Goal: Task Accomplishment & Management: Use online tool/utility

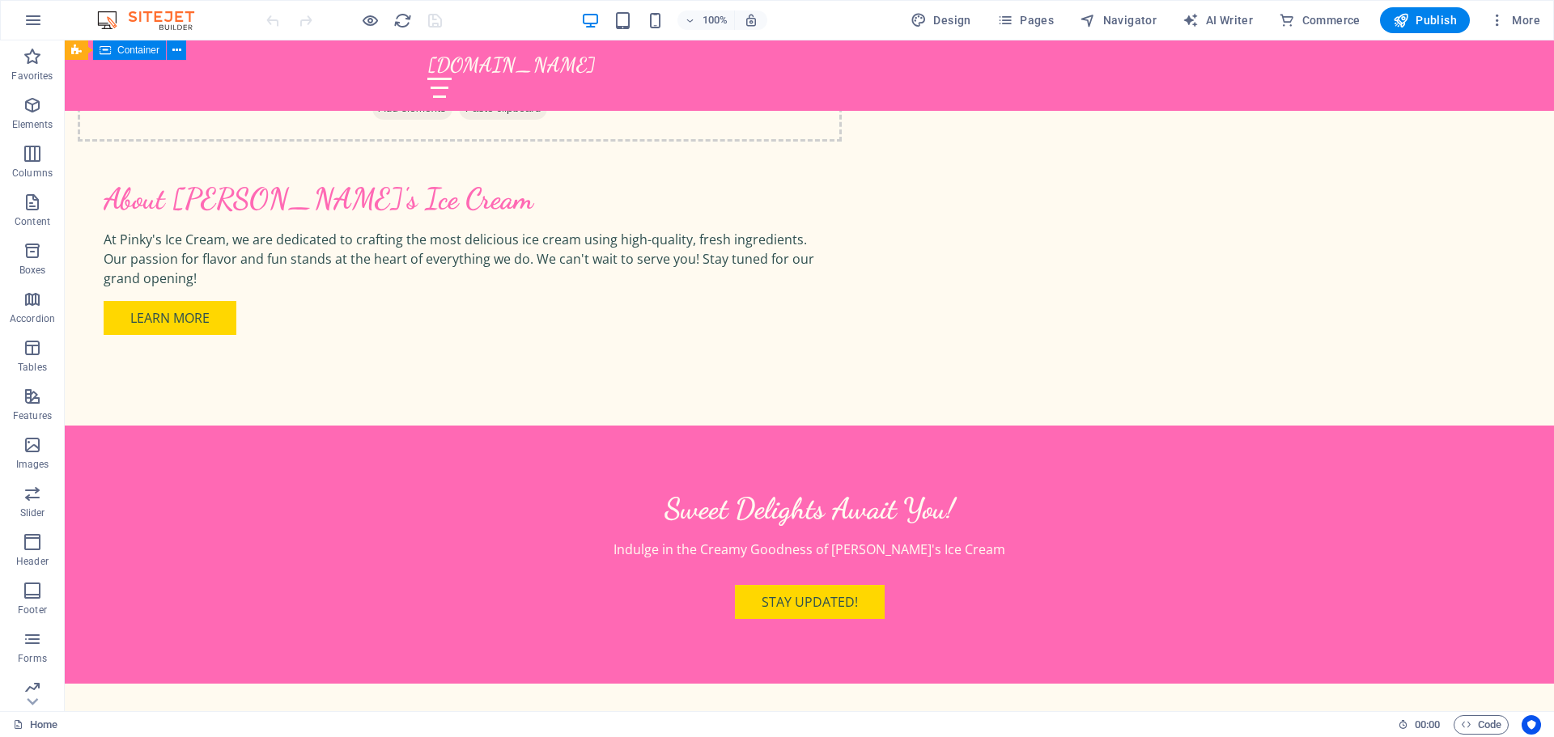
scroll to position [1295, 0]
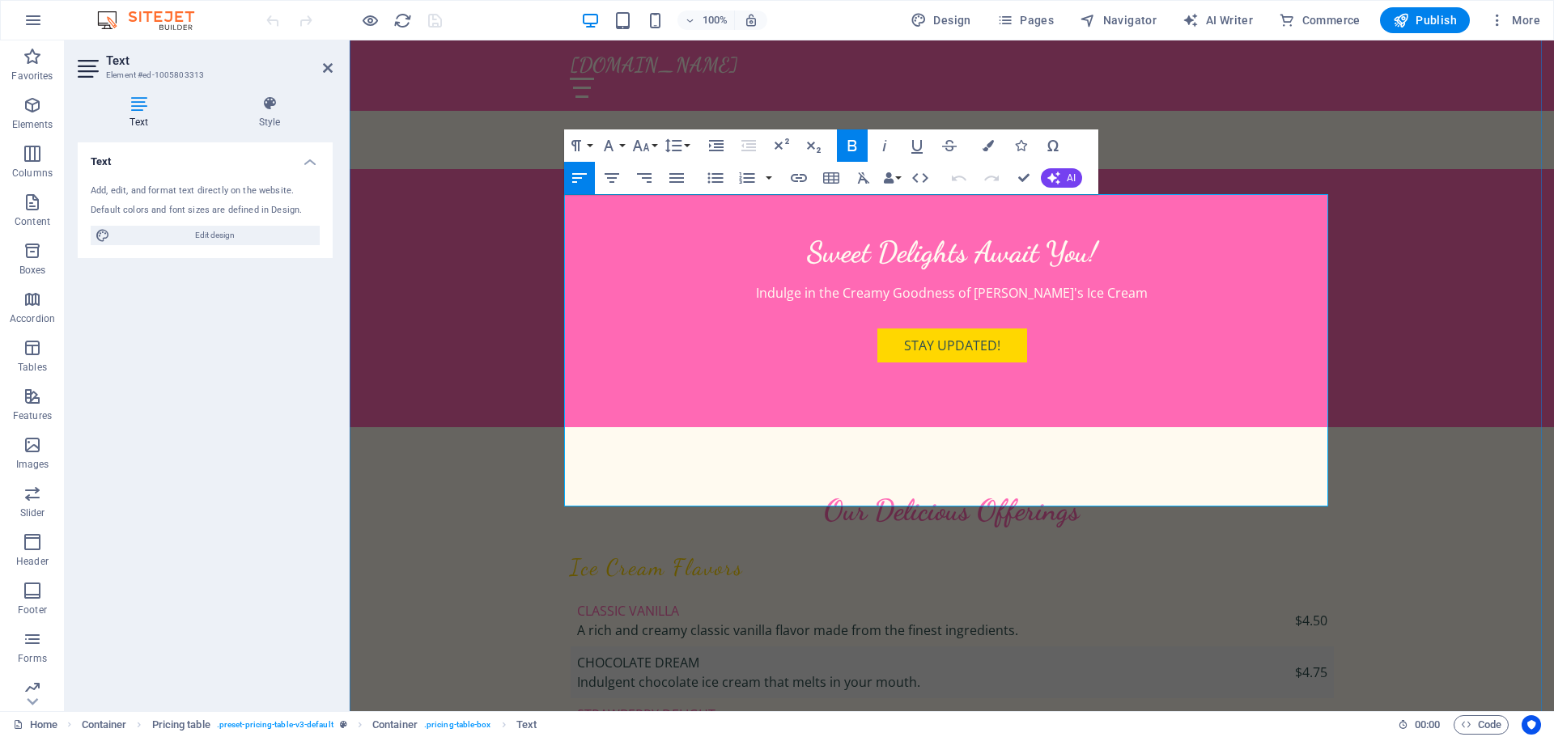
scroll to position [1538, 0]
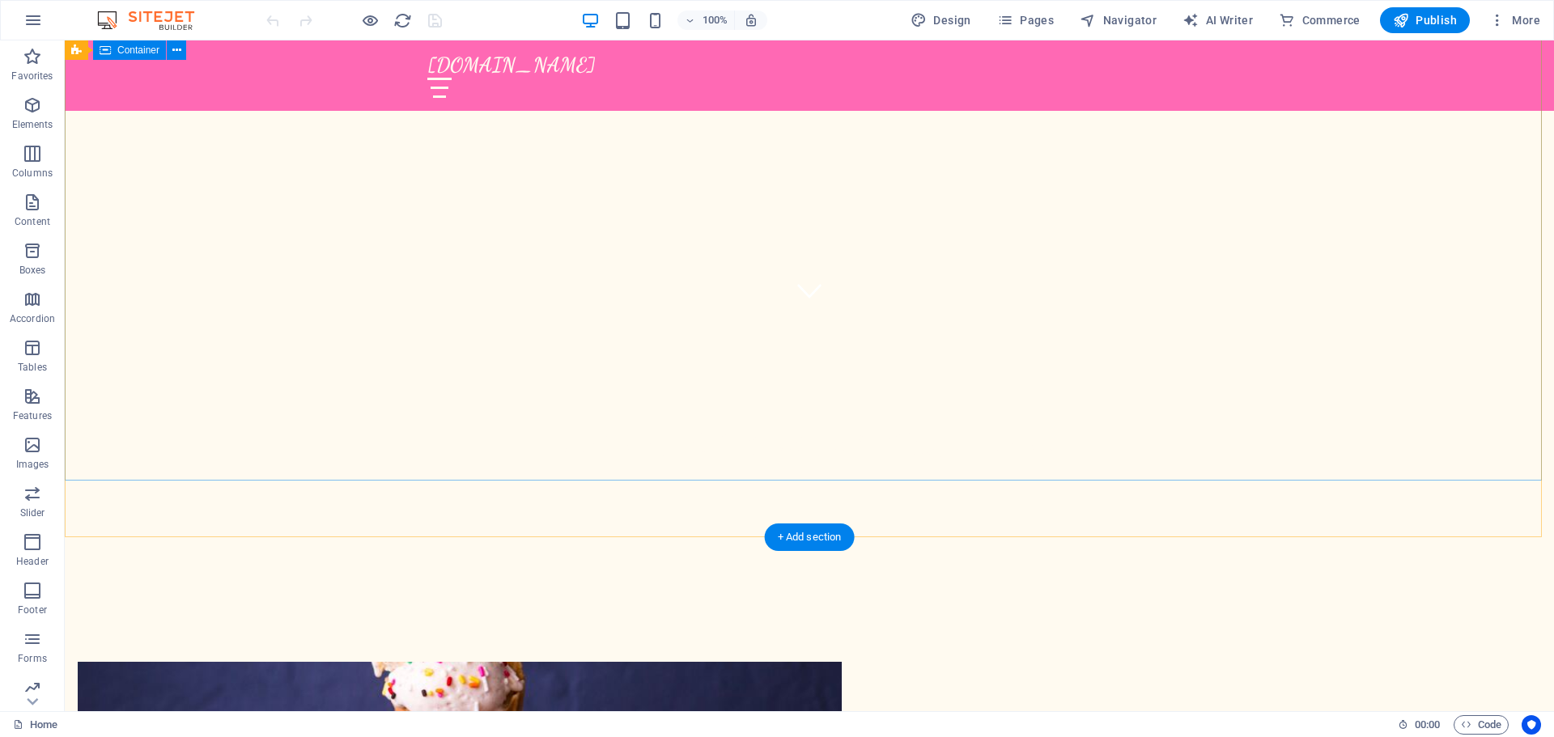
scroll to position [0, 0]
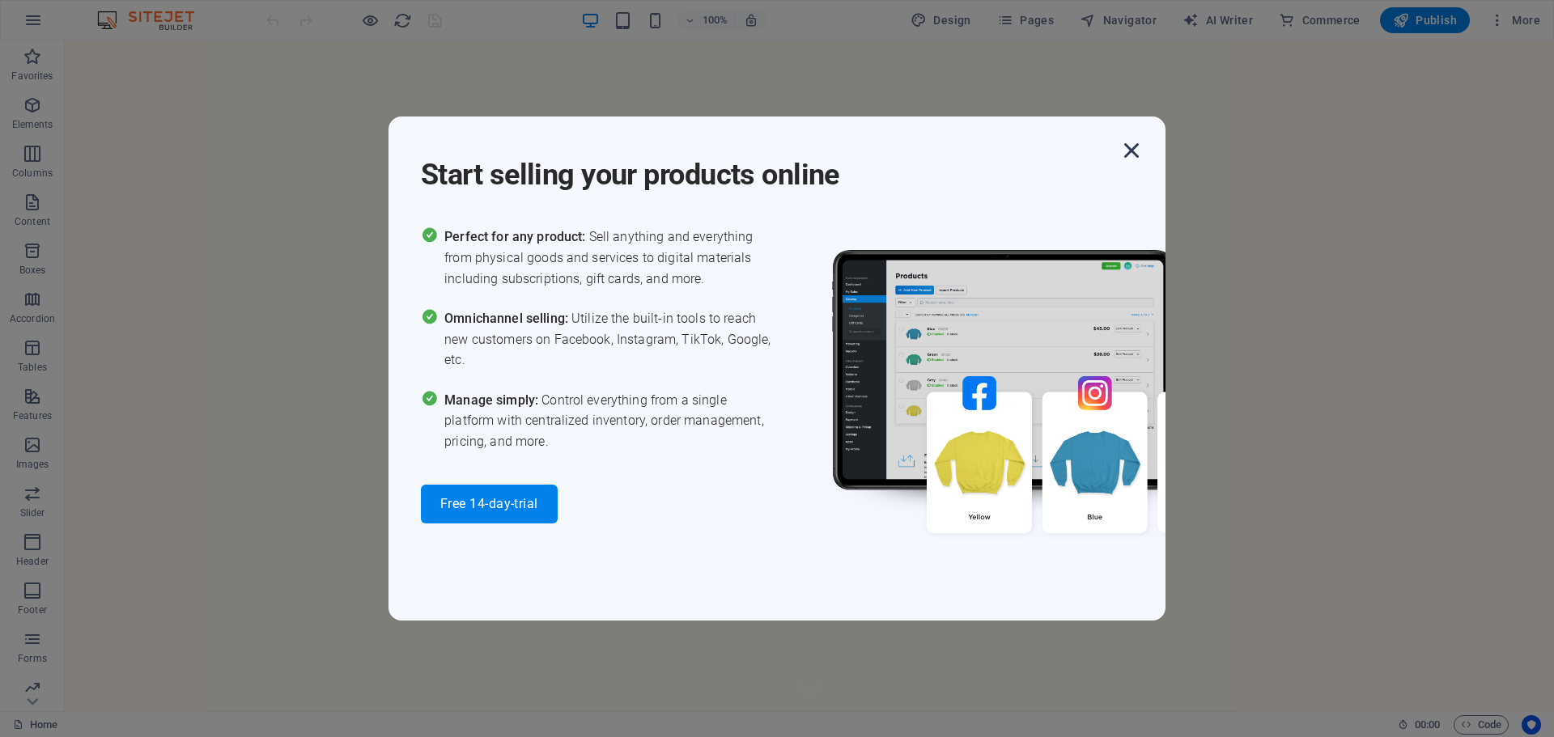
drag, startPoint x: 1128, startPoint y: 150, endPoint x: 1272, endPoint y: 216, distance: 159.4
click at [1128, 150] on icon "button" at bounding box center [1131, 150] width 29 height 29
